Goal: Transaction & Acquisition: Purchase product/service

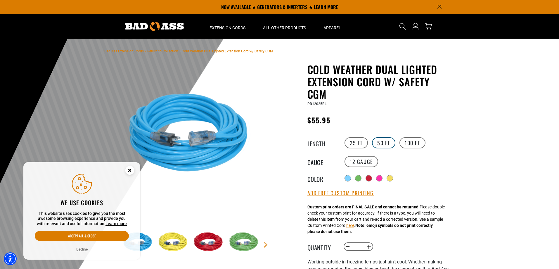
click at [385, 145] on label "50 FT" at bounding box center [383, 142] width 23 height 11
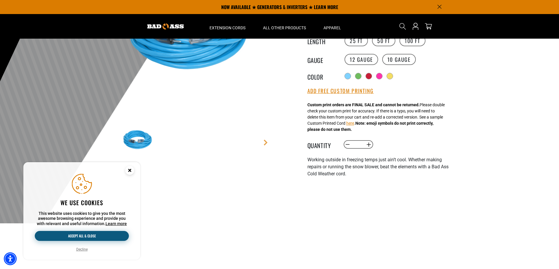
scroll to position [98, 0]
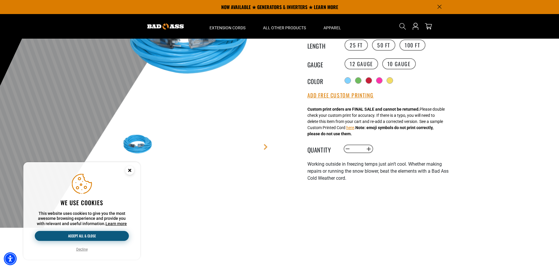
click at [95, 234] on button "Accept all & close" at bounding box center [82, 236] width 94 height 10
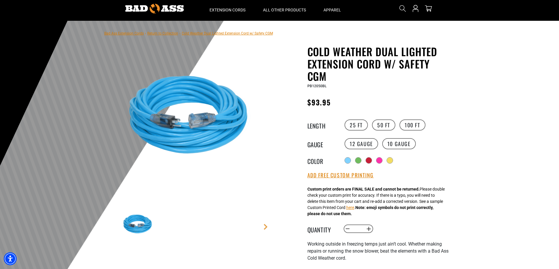
scroll to position [0, 0]
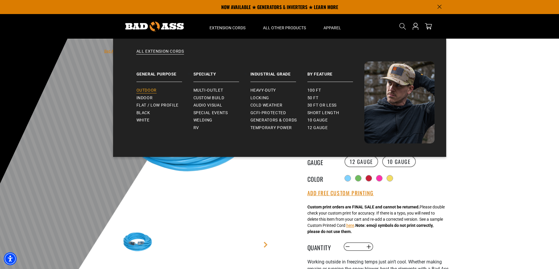
click at [151, 87] on link "Outdoor" at bounding box center [165, 91] width 57 height 8
